Goal: Entertainment & Leisure: Consume media (video, audio)

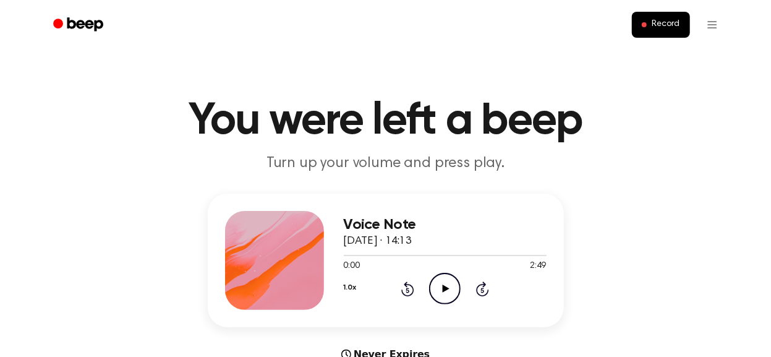
click at [434, 289] on icon "Play Audio" at bounding box center [445, 289] width 32 height 32
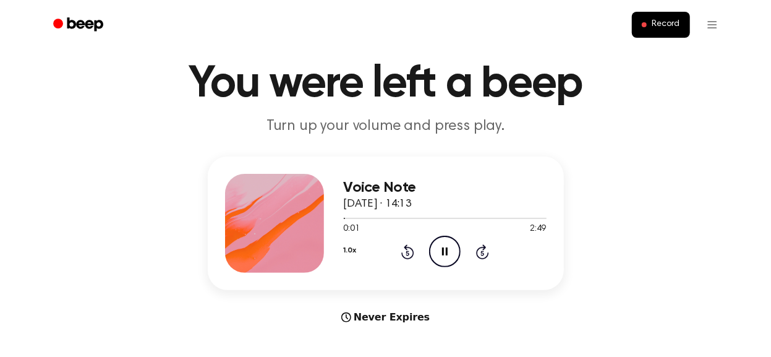
scroll to position [40, 0]
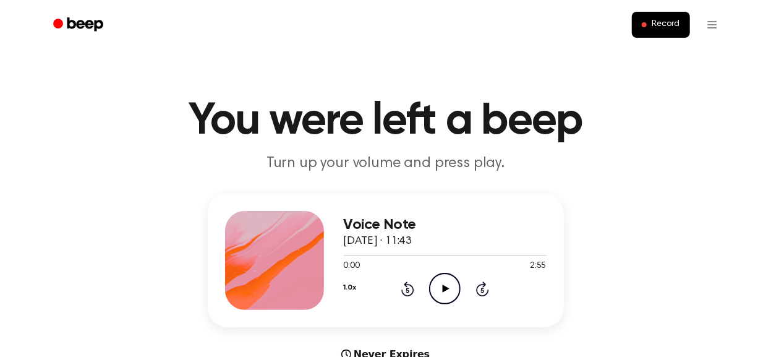
click at [448, 293] on icon "Play Audio" at bounding box center [445, 289] width 32 height 32
click at [446, 289] on icon at bounding box center [446, 288] width 7 height 8
click at [449, 292] on icon "Play Audio" at bounding box center [445, 289] width 32 height 32
click at [448, 289] on icon at bounding box center [446, 288] width 7 height 8
click at [445, 292] on icon "Pause Audio" at bounding box center [445, 289] width 32 height 32
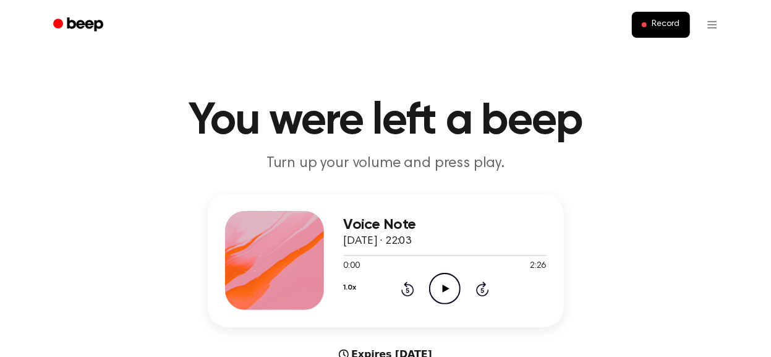
click at [446, 290] on icon "Play Audio" at bounding box center [445, 289] width 32 height 32
click at [621, 210] on div "Voice Note 13 October 2025 · 13:27 0:00 2:45 Your browser does not support the …" at bounding box center [385, 277] width 741 height 168
click at [452, 295] on icon "Play Audio" at bounding box center [445, 289] width 32 height 32
click at [444, 290] on icon at bounding box center [446, 288] width 7 height 8
